Goal: Complete application form: Complete application form

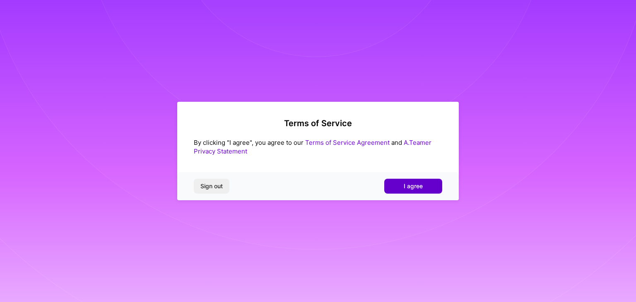
click at [425, 192] on button "I agree" at bounding box center [413, 186] width 58 height 15
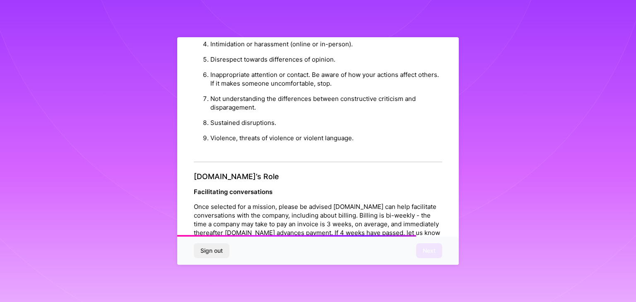
scroll to position [946, 0]
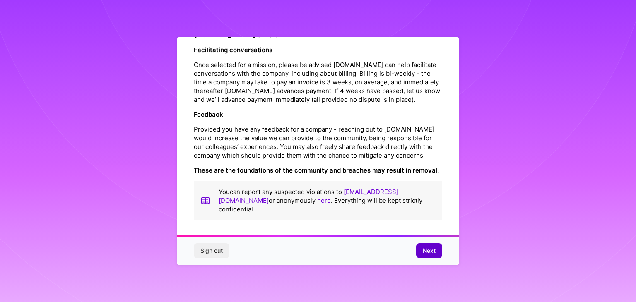
click at [429, 254] on span "Next" at bounding box center [429, 251] width 13 height 8
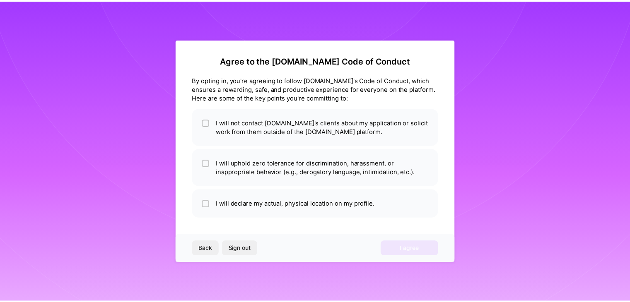
scroll to position [0, 0]
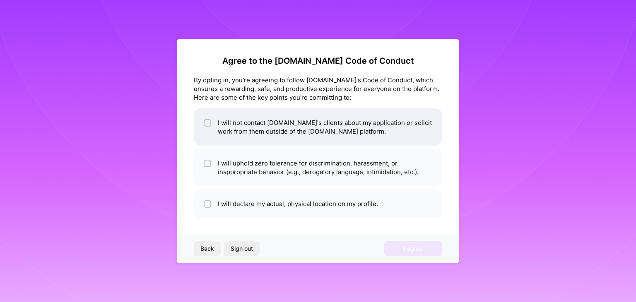
click at [214, 124] on li "I will not contact [DOMAIN_NAME]'s clients about my application or solicit work…" at bounding box center [318, 126] width 248 height 37
checkbox input "true"
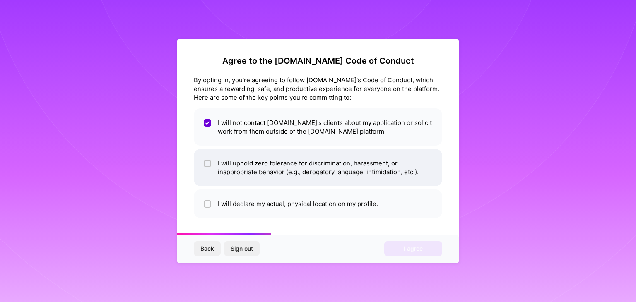
click at [212, 159] on li "I will uphold zero tolerance for discrimination, harassment, or inappropriate b…" at bounding box center [318, 167] width 248 height 37
checkbox input "true"
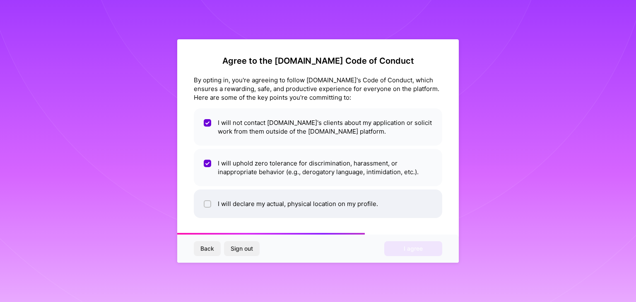
click at [214, 205] on li "I will declare my actual, physical location on my profile." at bounding box center [318, 204] width 248 height 29
checkbox input "true"
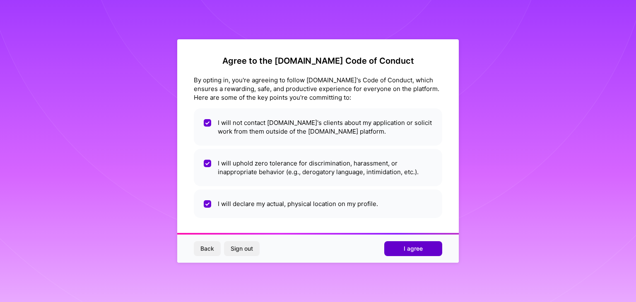
click at [408, 252] on span "I agree" at bounding box center [413, 249] width 19 height 8
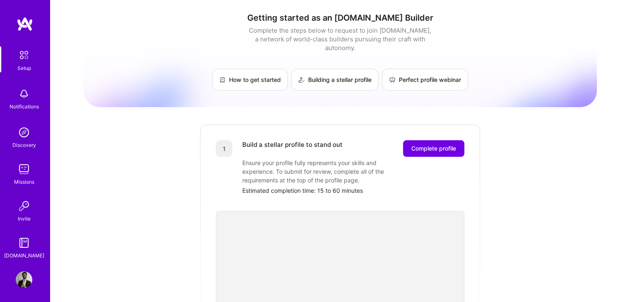
click at [21, 173] on img at bounding box center [24, 169] width 17 height 17
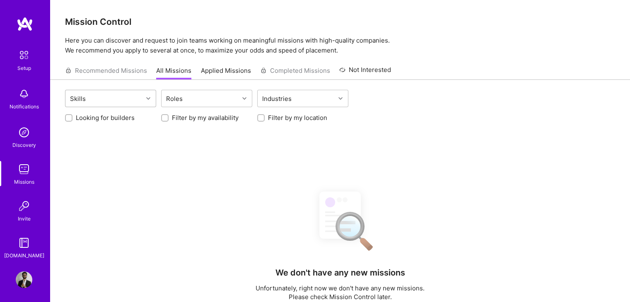
click at [130, 100] on div "Skills" at bounding box center [103, 98] width 77 height 17
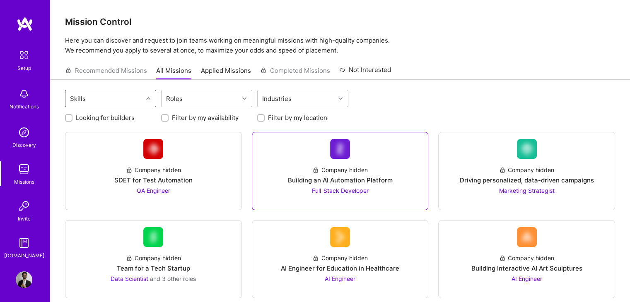
click at [350, 188] on span "Full-Stack Developer" at bounding box center [339, 190] width 57 height 7
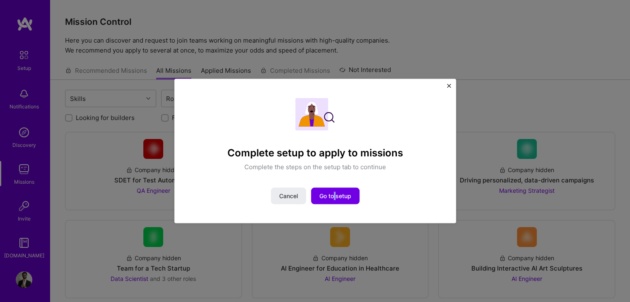
click at [335, 182] on div "Complete setup to apply to missions Complete the steps on the setup tab to cont…" at bounding box center [314, 151] width 243 height 106
click at [328, 197] on span "Go to setup" at bounding box center [335, 196] width 32 height 8
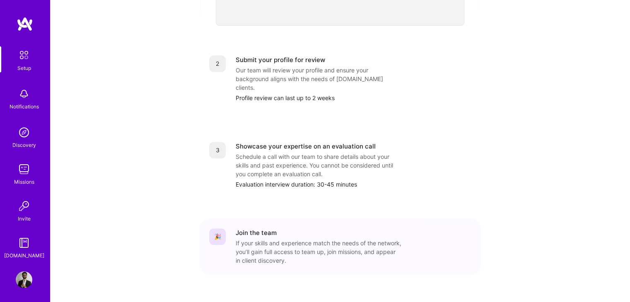
scroll to position [327, 0]
